Goal: Task Accomplishment & Management: Manage account settings

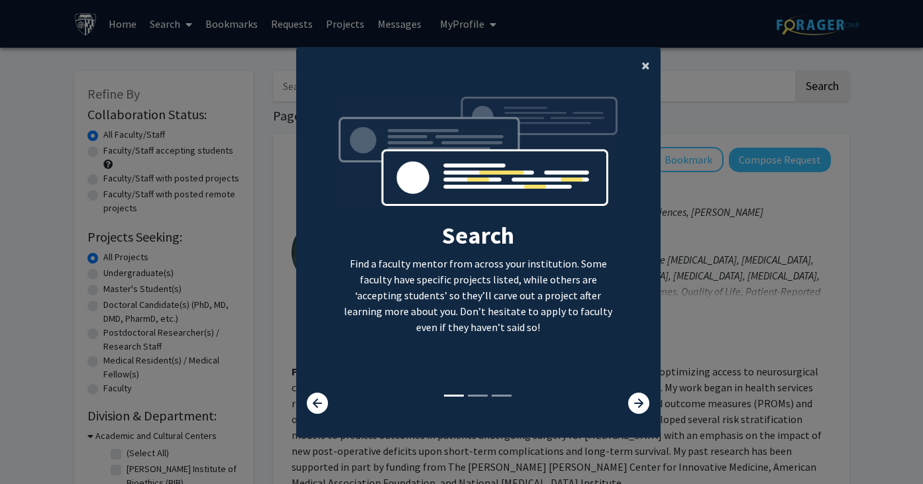
click at [641, 66] on span "×" at bounding box center [645, 65] width 9 height 21
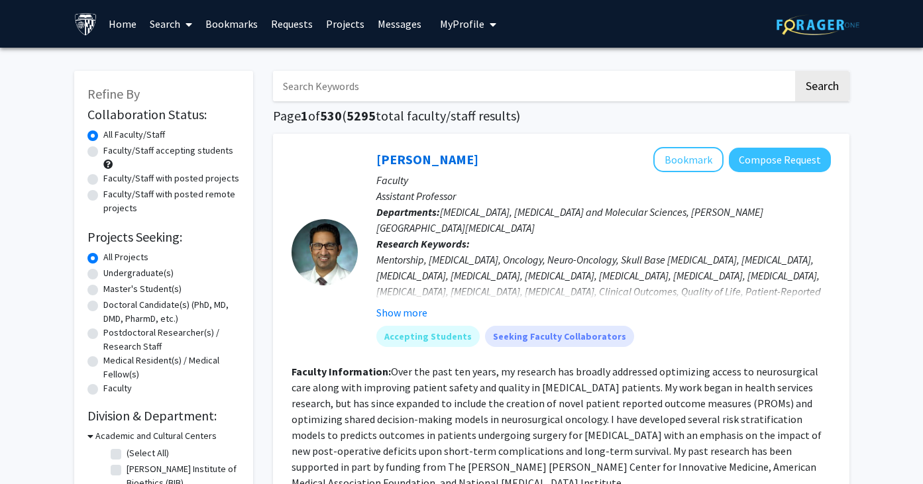
click at [452, 34] on button "My Profile" at bounding box center [468, 24] width 64 height 48
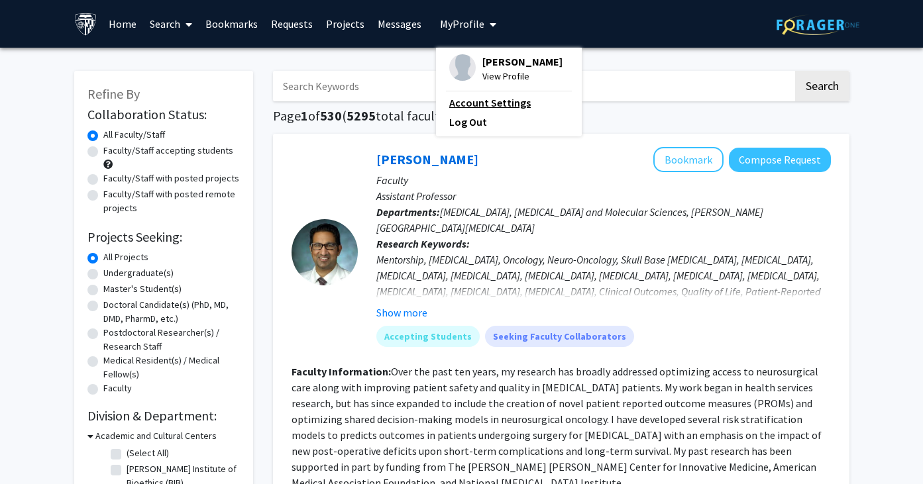
click at [486, 100] on link "Account Settings" at bounding box center [508, 103] width 119 height 16
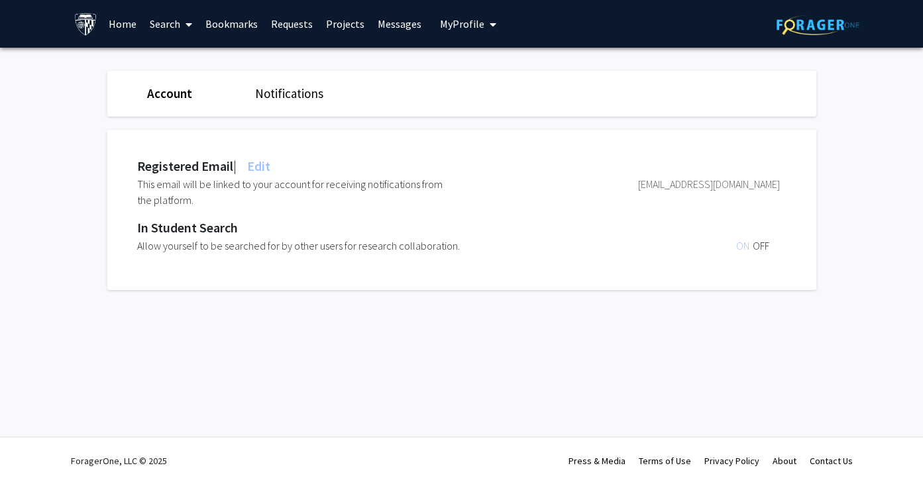
click at [299, 95] on link "Notifications" at bounding box center [289, 93] width 68 height 16
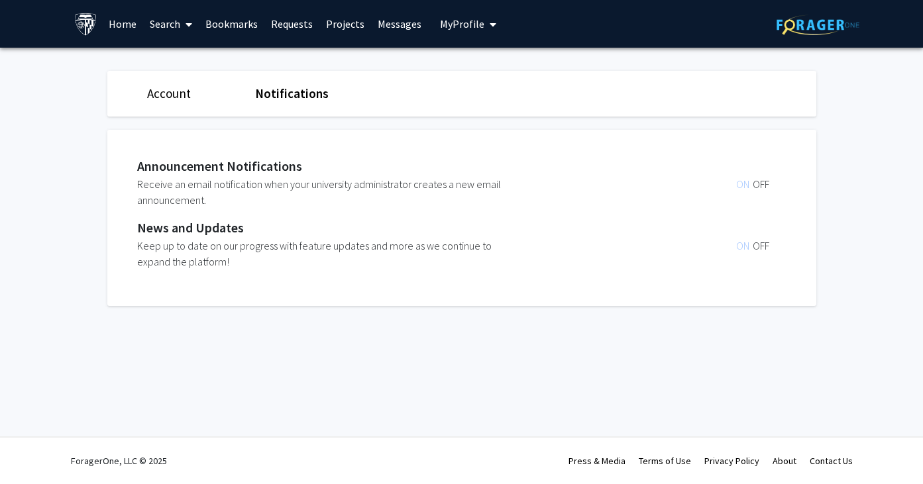
click at [760, 184] on span "OFF" at bounding box center [761, 184] width 17 height 13
click at [173, 80] on div "Account Notifications" at bounding box center [461, 94] width 729 height 46
click at [173, 101] on div "Account" at bounding box center [191, 93] width 108 height 19
click at [171, 94] on link "Account" at bounding box center [169, 93] width 44 height 16
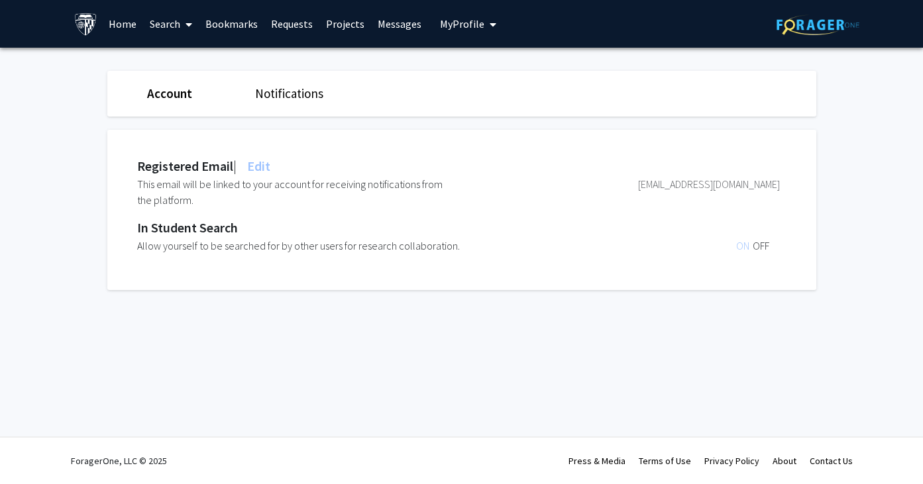
click at [460, 29] on span "My Profile" at bounding box center [462, 23] width 44 height 13
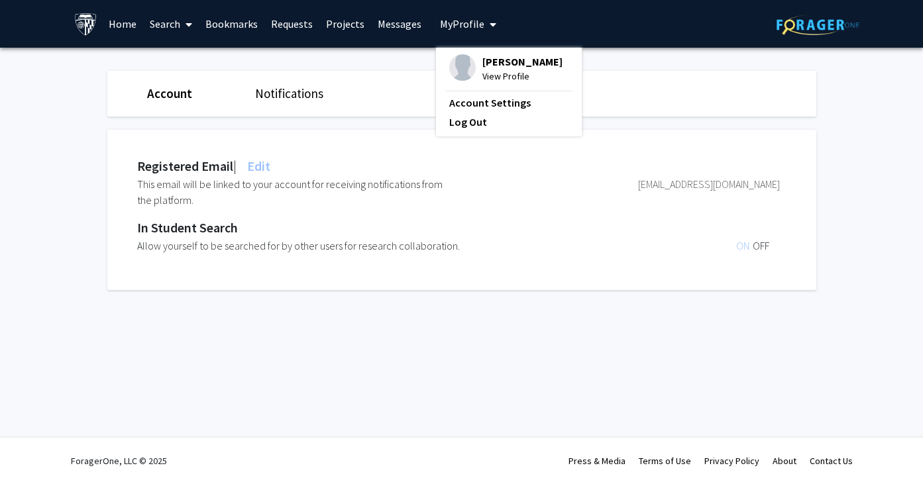
click at [500, 81] on span "View Profile" at bounding box center [522, 76] width 80 height 15
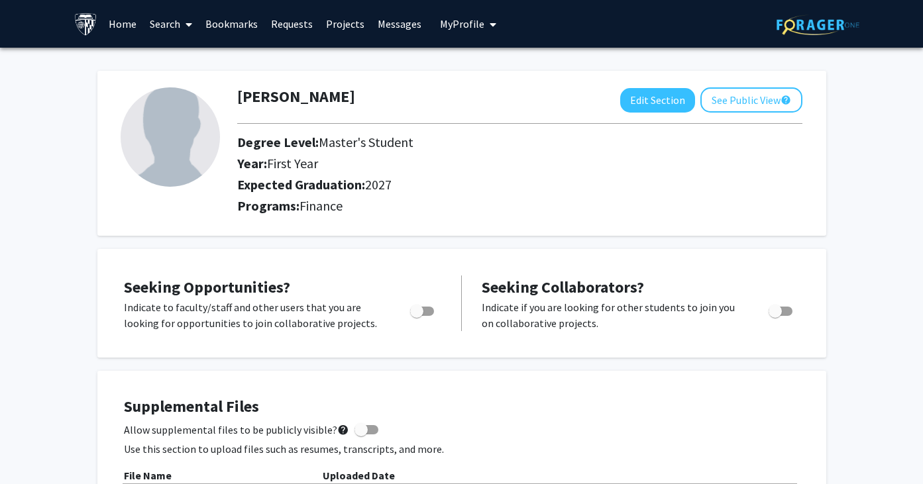
click at [486, 30] on span "My profile dropdown to access profile and logout" at bounding box center [490, 24] width 12 height 46
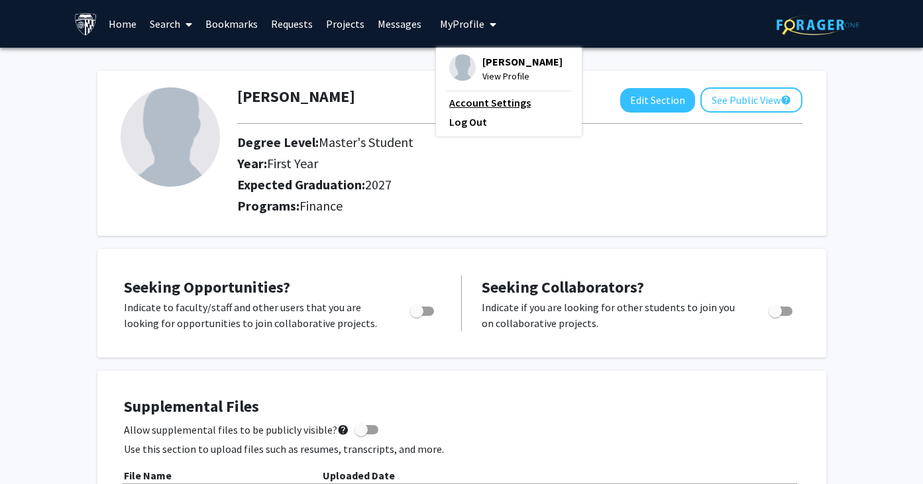
click at [477, 103] on link "Account Settings" at bounding box center [508, 103] width 119 height 16
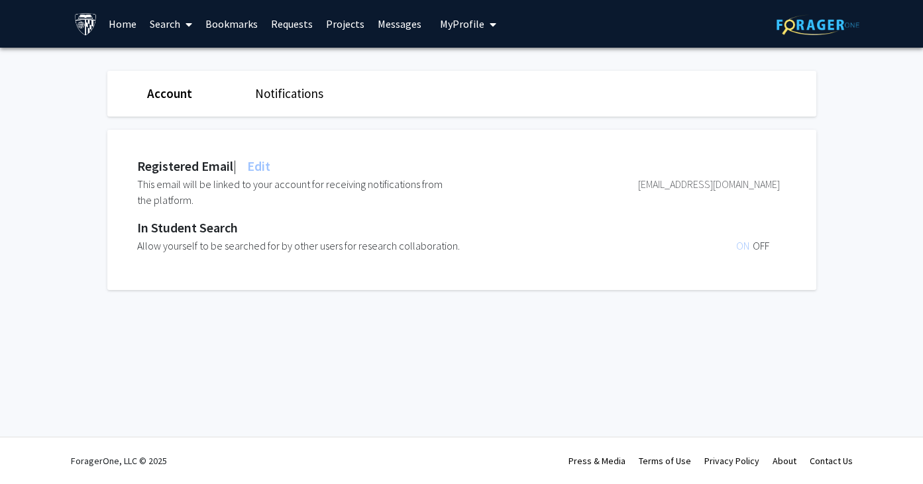
click at [302, 101] on link "Notifications" at bounding box center [289, 93] width 68 height 16
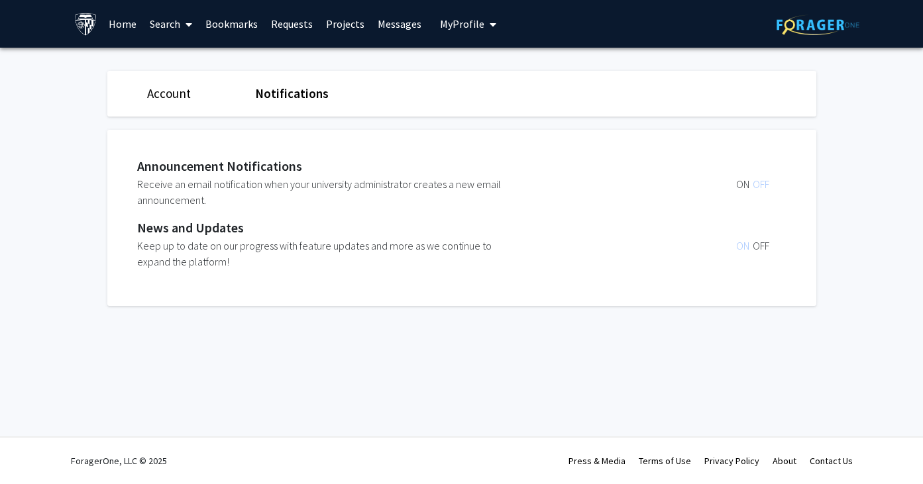
click at [759, 243] on span "OFF" at bounding box center [761, 245] width 17 height 13
